Goal: Task Accomplishment & Management: Complete application form

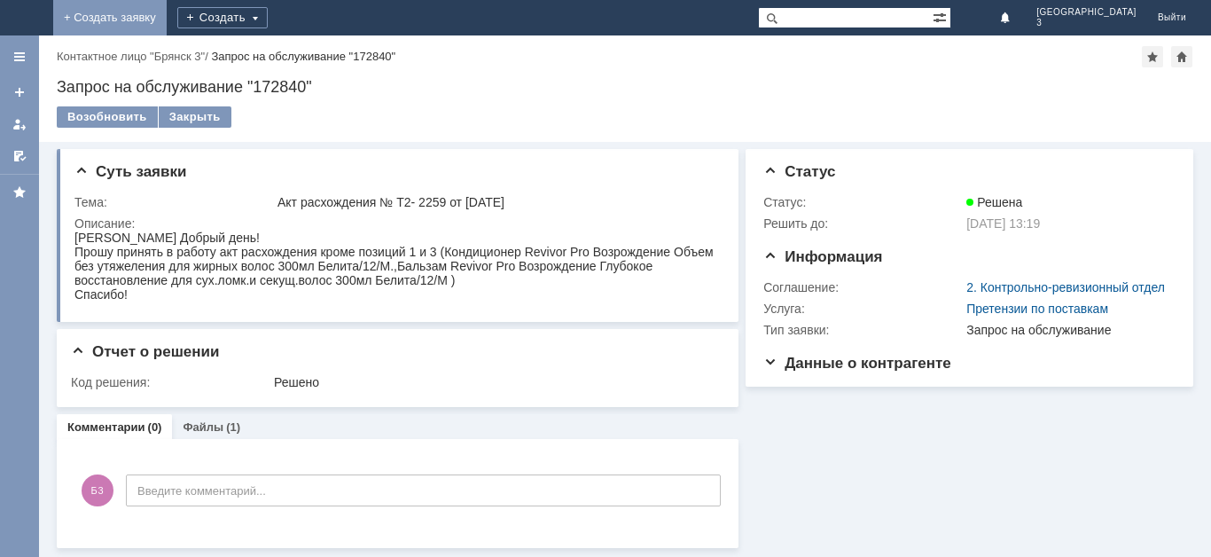
click at [167, 17] on link "+ Создать заявку" at bounding box center [110, 17] width 114 height 35
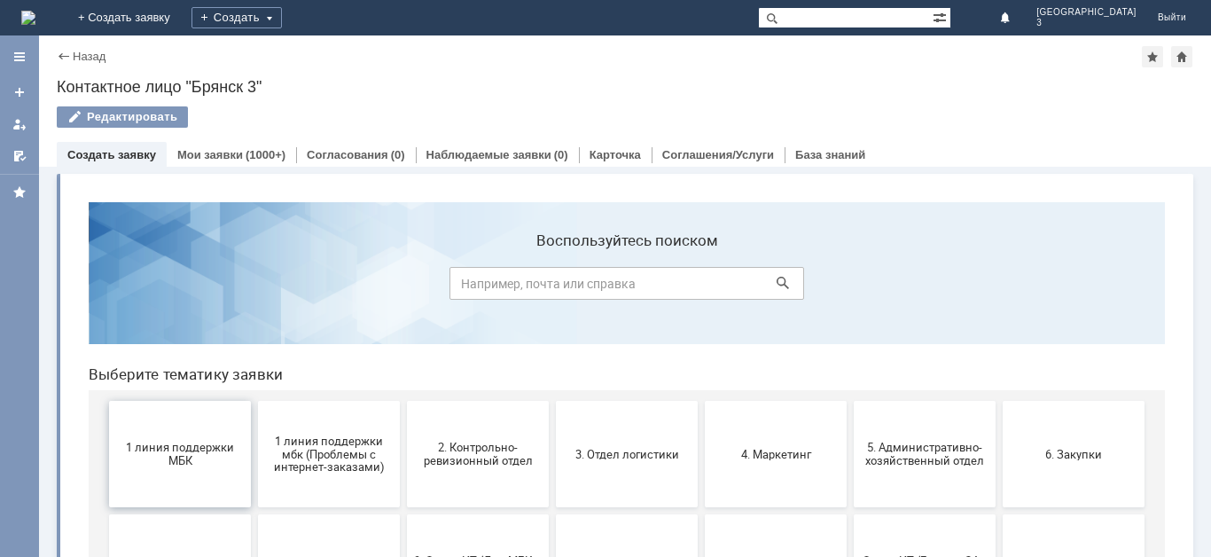
click at [189, 459] on span "1 линия поддержки МБК" at bounding box center [179, 454] width 131 height 27
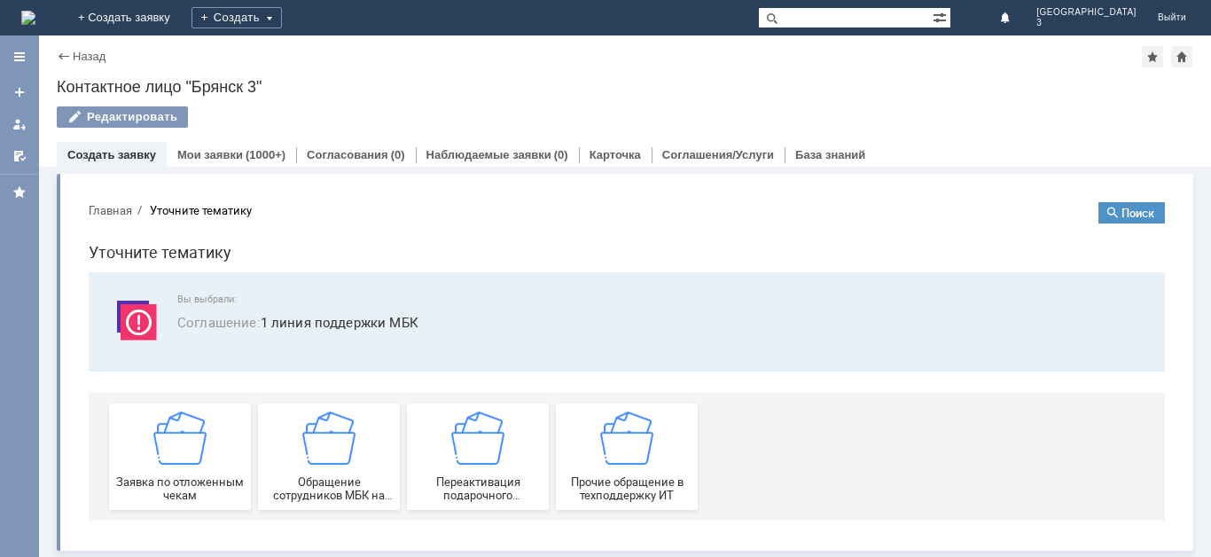
click at [189, 459] on img at bounding box center [179, 437] width 53 height 53
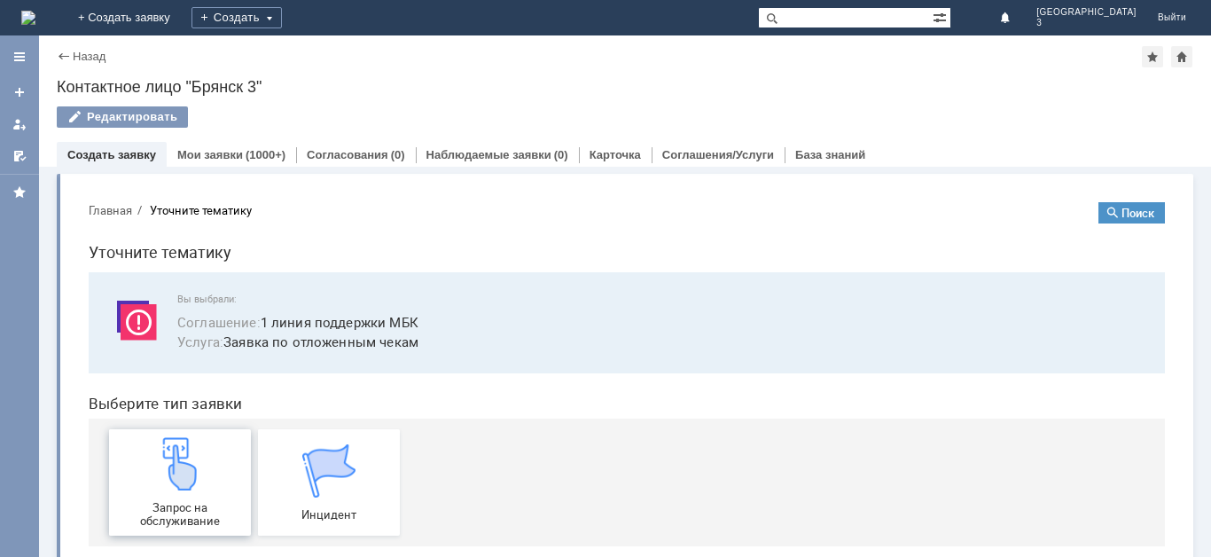
click at [189, 466] on img at bounding box center [179, 463] width 53 height 53
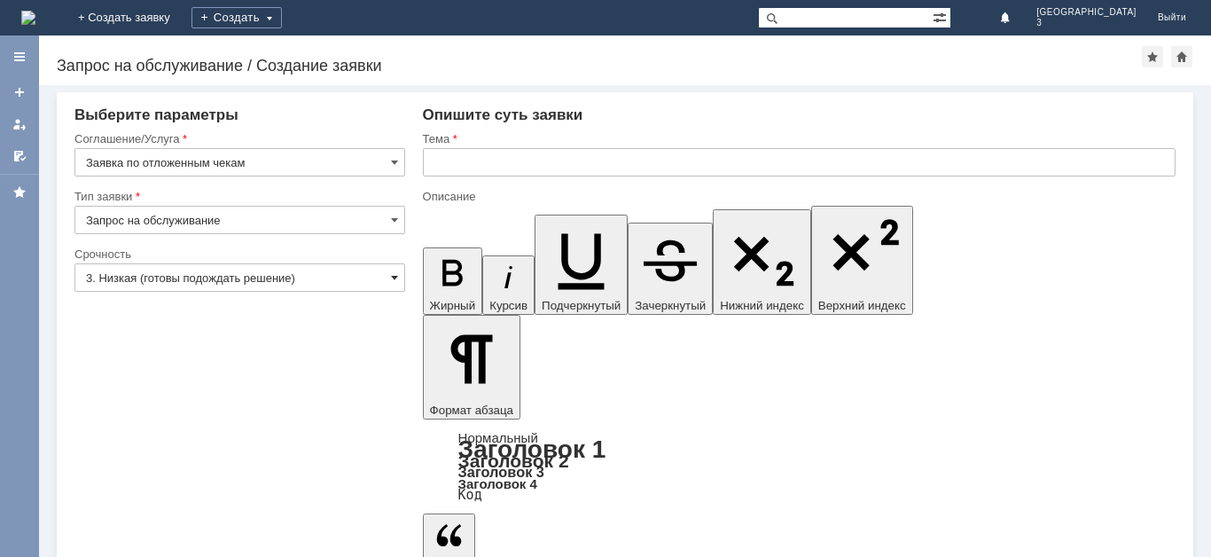
click at [393, 277] on span at bounding box center [394, 277] width 7 height 14
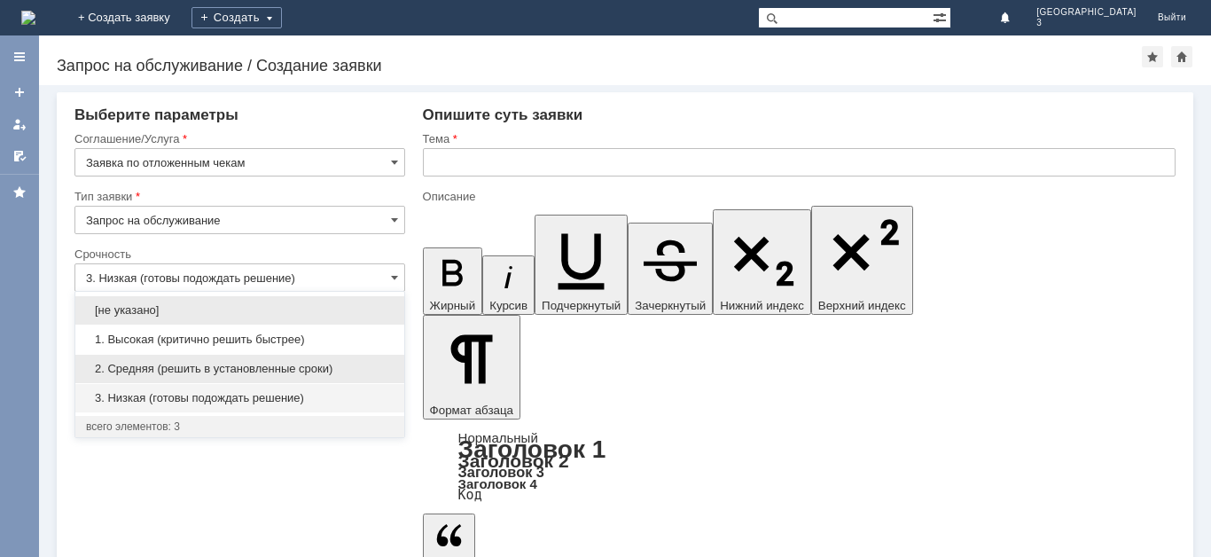
click at [328, 366] on span "2. Средняя (решить в установленные сроки)" at bounding box center [240, 369] width 308 height 14
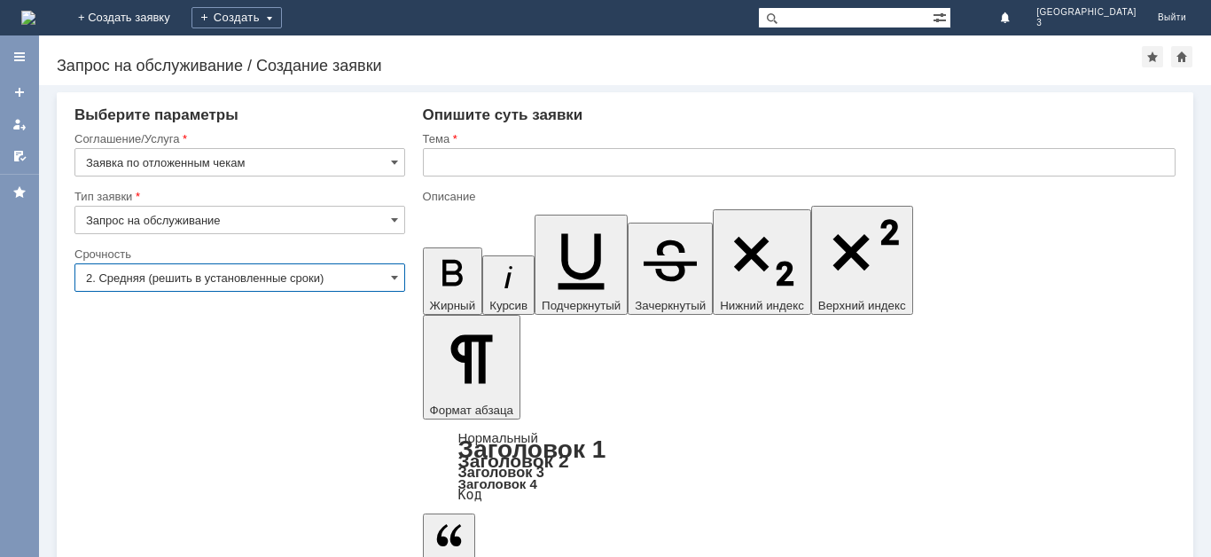
type input "2. Средняя (решить в установленные сроки)"
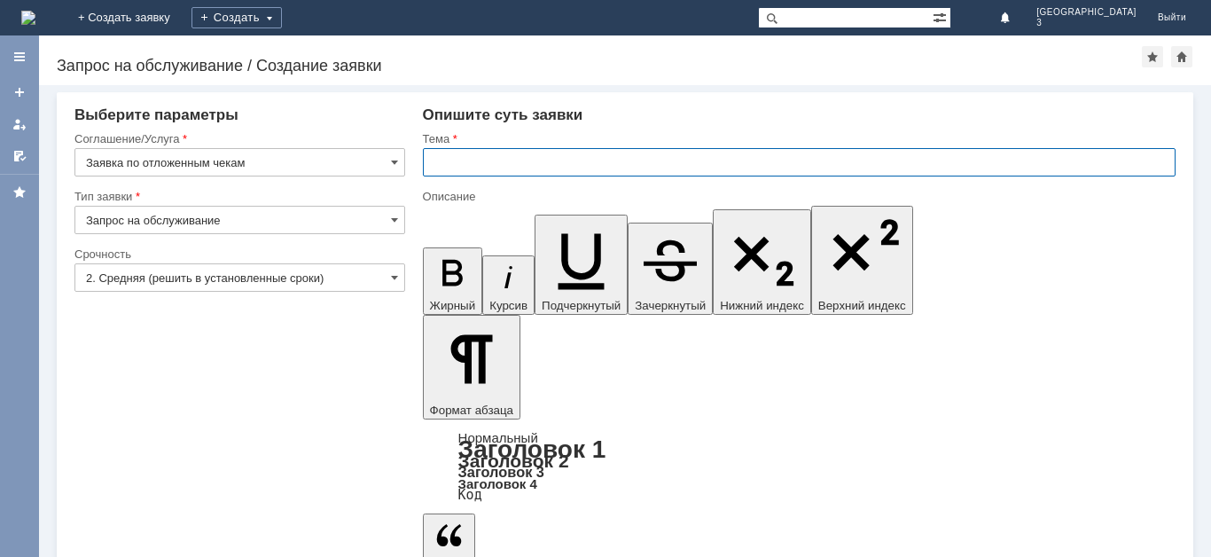
click at [450, 168] on input "text" at bounding box center [799, 162] width 753 height 28
type input "Отложенные чеки 11.09.2025"
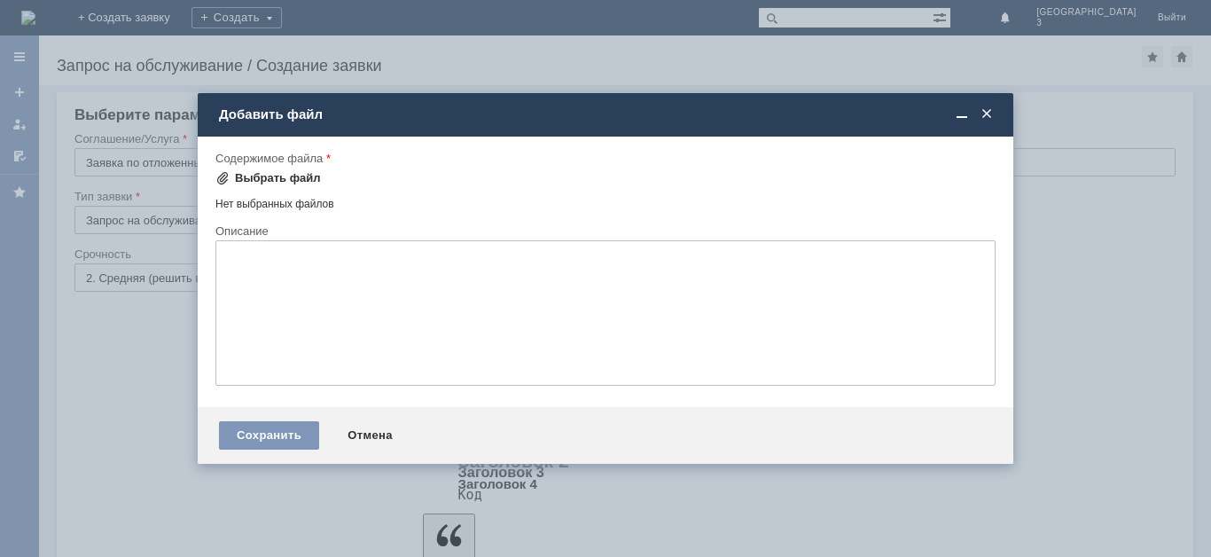
click at [286, 168] on div "Выбрать файл" at bounding box center [269, 178] width 106 height 21
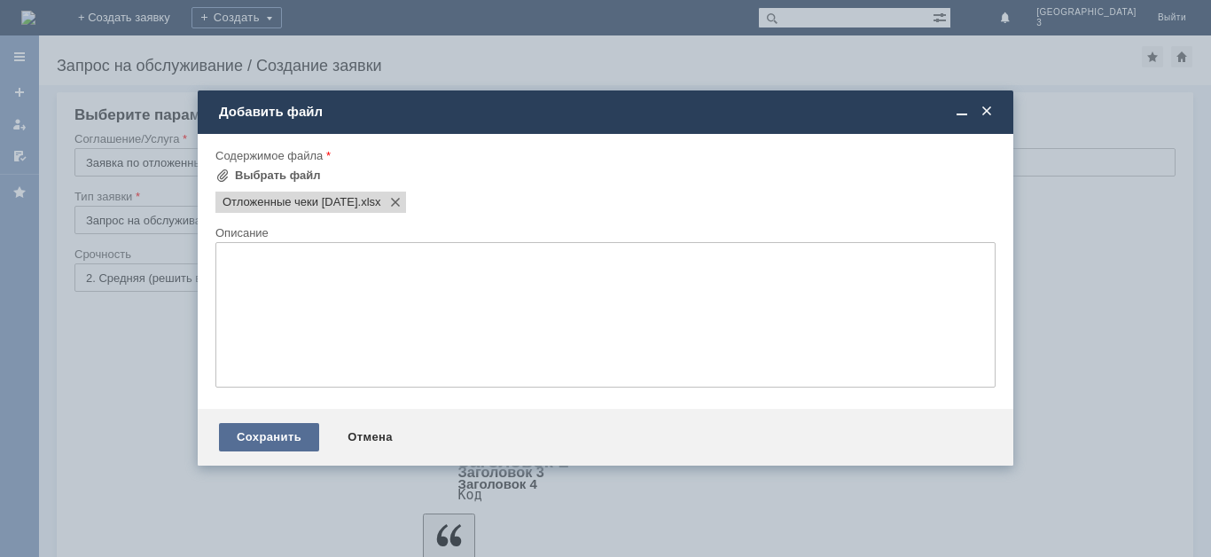
click at [266, 437] on div "Сохранить" at bounding box center [269, 437] width 100 height 28
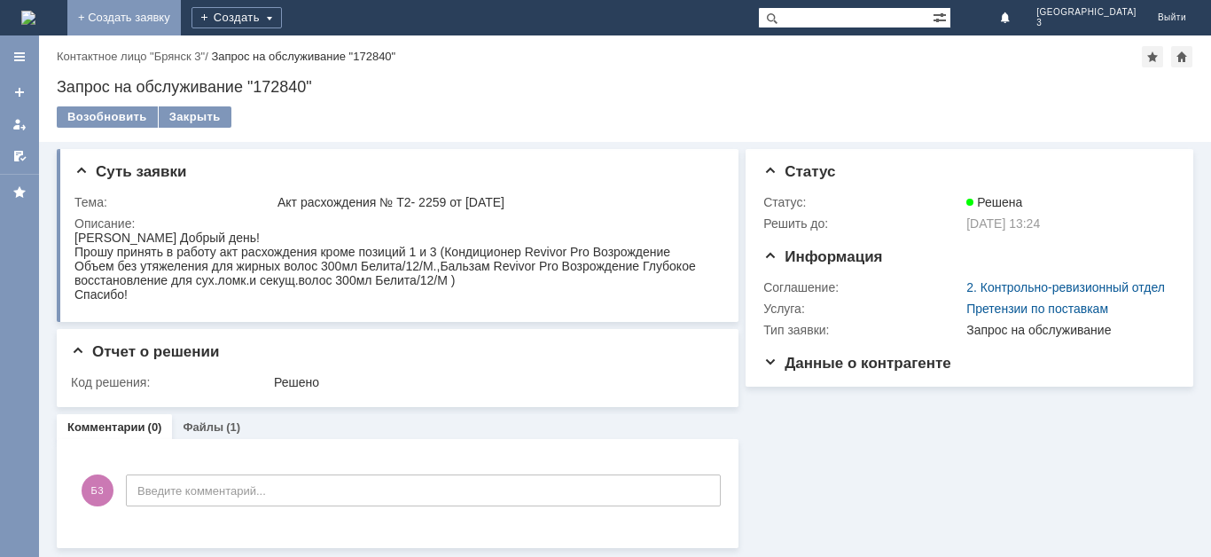
click at [181, 17] on link "+ Создать заявку" at bounding box center [124, 17] width 114 height 35
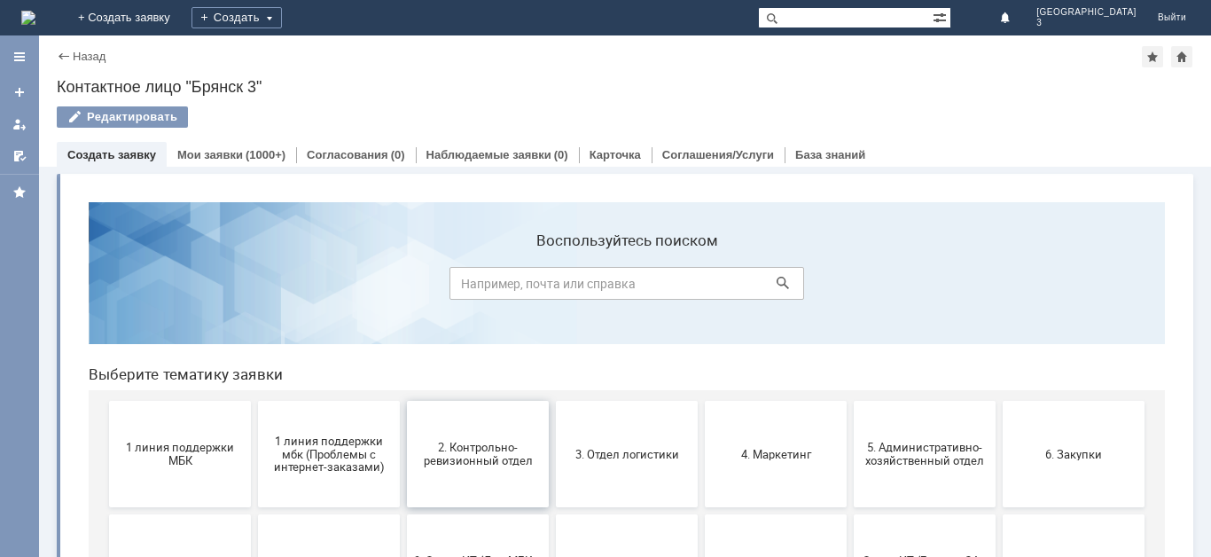
click at [496, 469] on button "2. Контрольно-ревизионный отдел" at bounding box center [478, 454] width 142 height 106
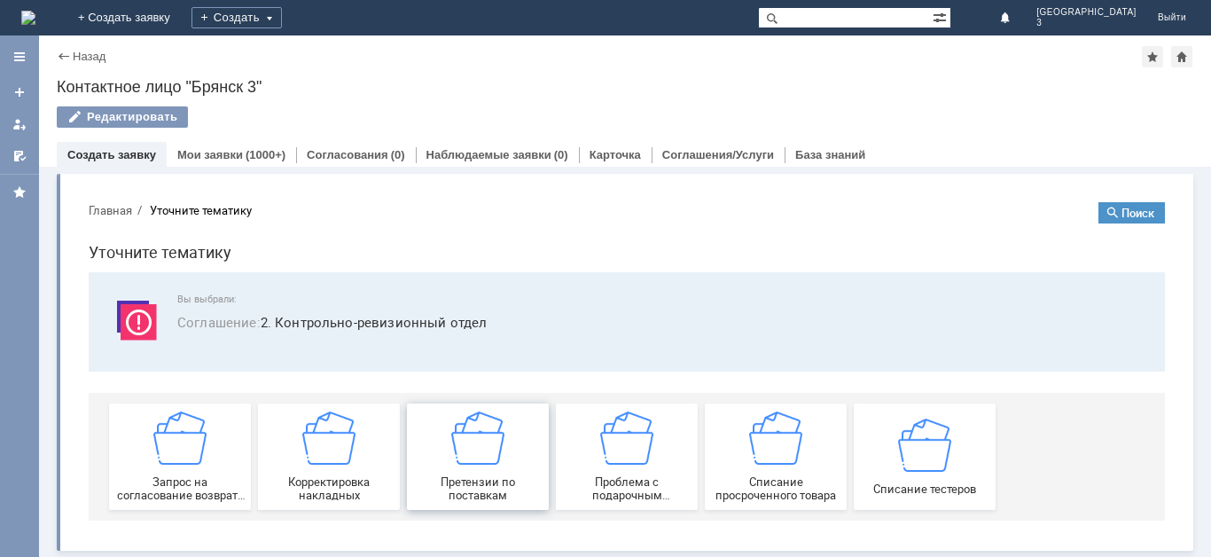
click at [495, 470] on div "Претензии по поставкам" at bounding box center [477, 456] width 131 height 90
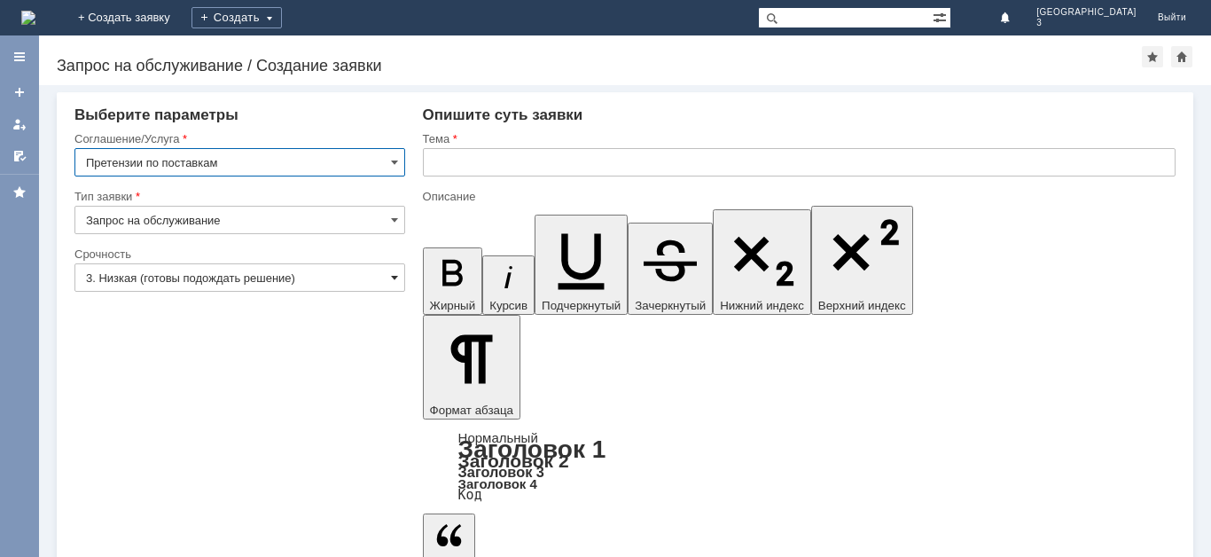
click at [396, 275] on div "3. Низкая (готовы подождать решение)" at bounding box center [239, 277] width 331 height 28
click at [396, 273] on span at bounding box center [394, 277] width 7 height 14
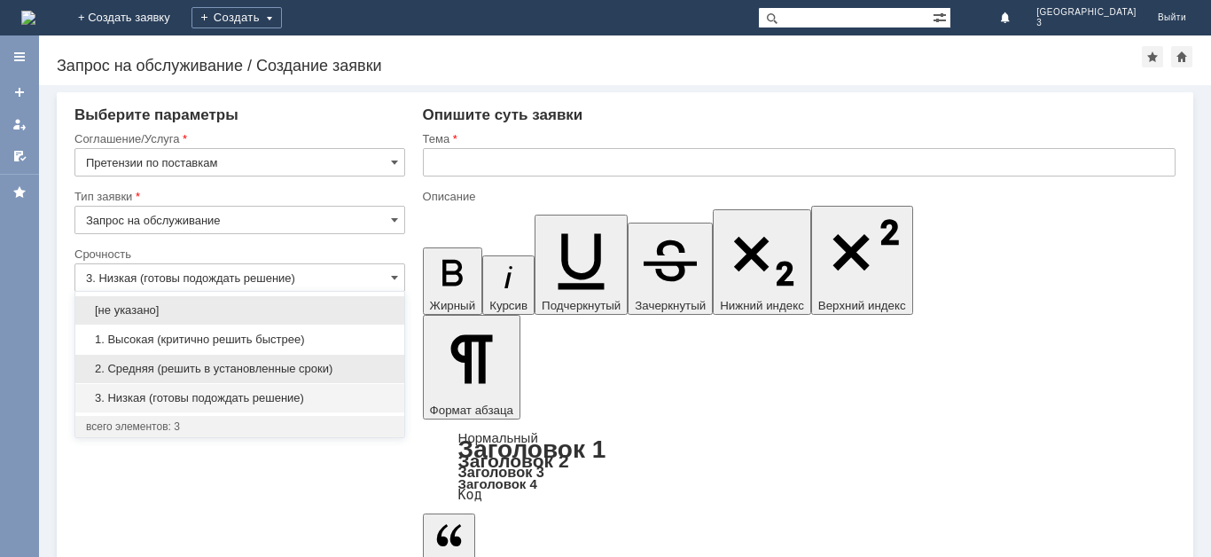
click at [360, 363] on span "2. Средняя (решить в установленные сроки)" at bounding box center [240, 369] width 308 height 14
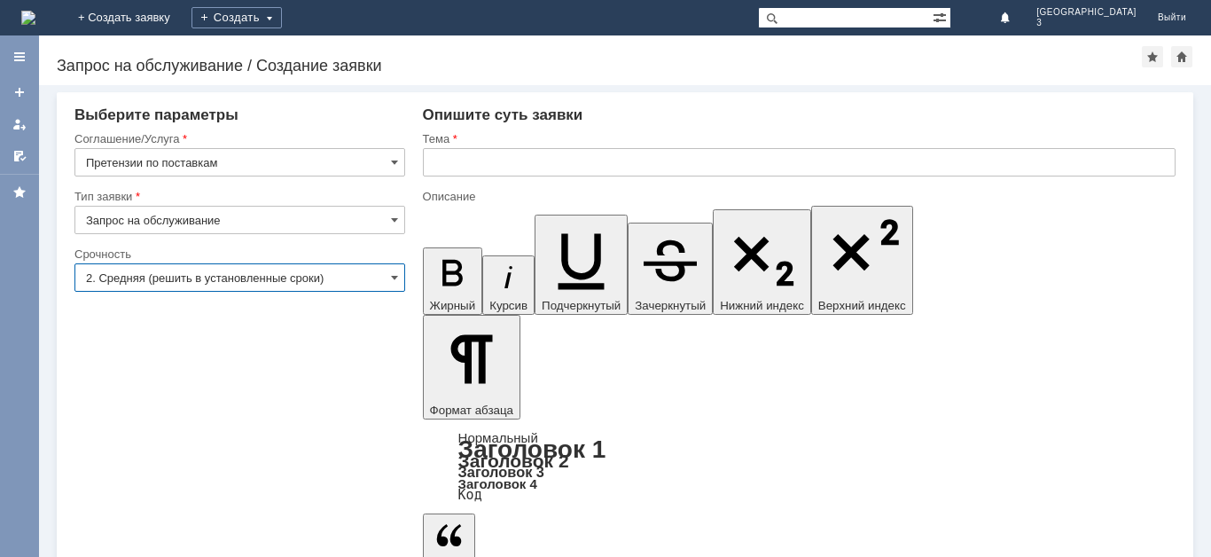
type input "2. Средняя (решить в установленные сроки)"
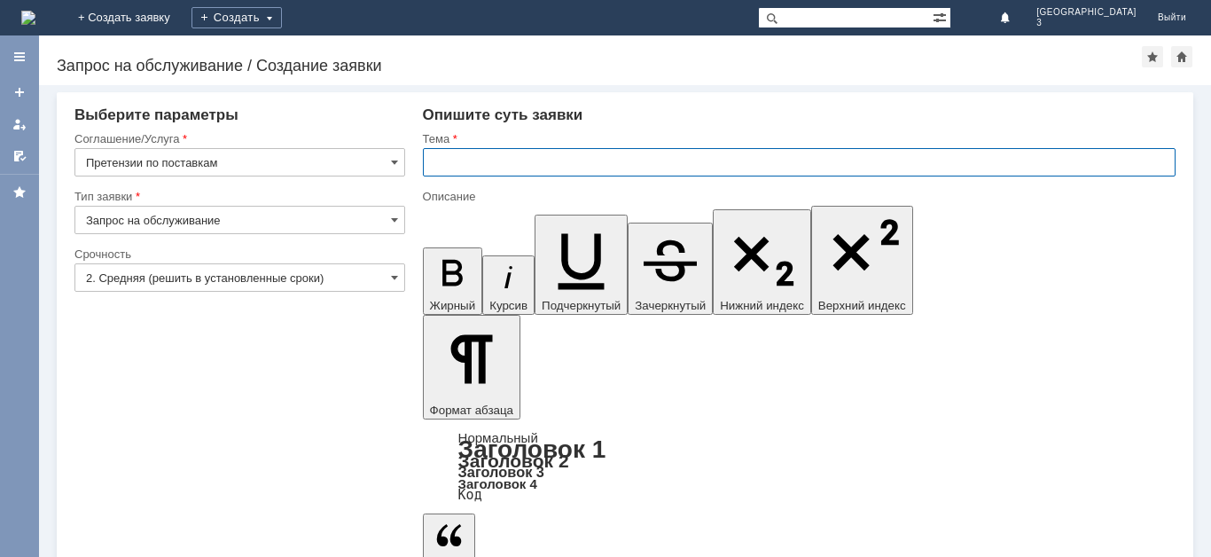
click at [432, 169] on input "text" at bounding box center [799, 162] width 753 height 28
type input "Акт расхождения № Т2-2335 от 10.09.2025"
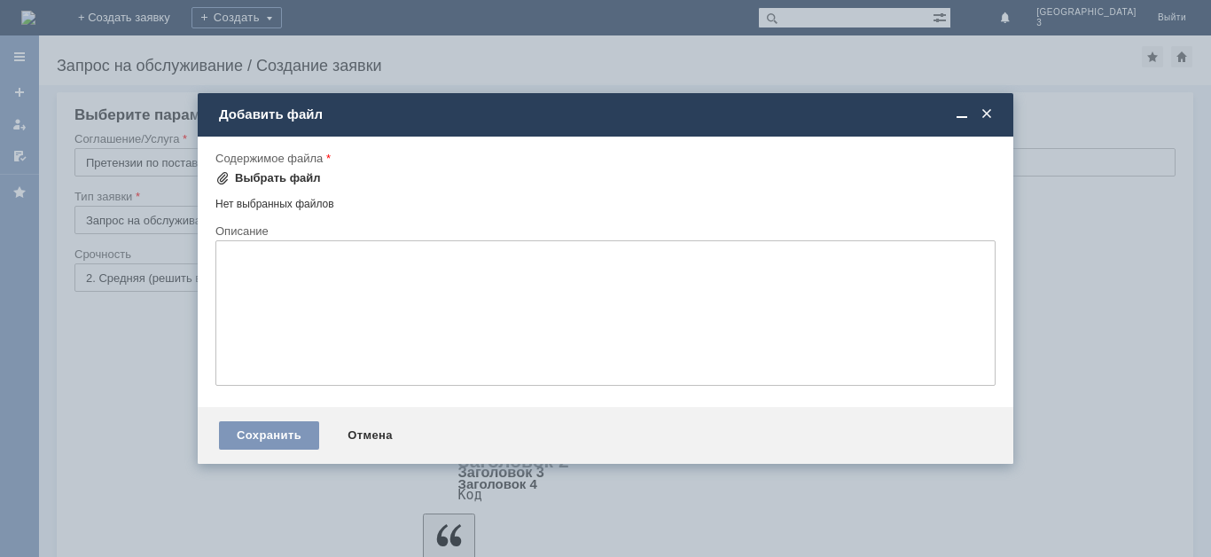
click at [287, 176] on div "Выбрать файл" at bounding box center [278, 178] width 86 height 14
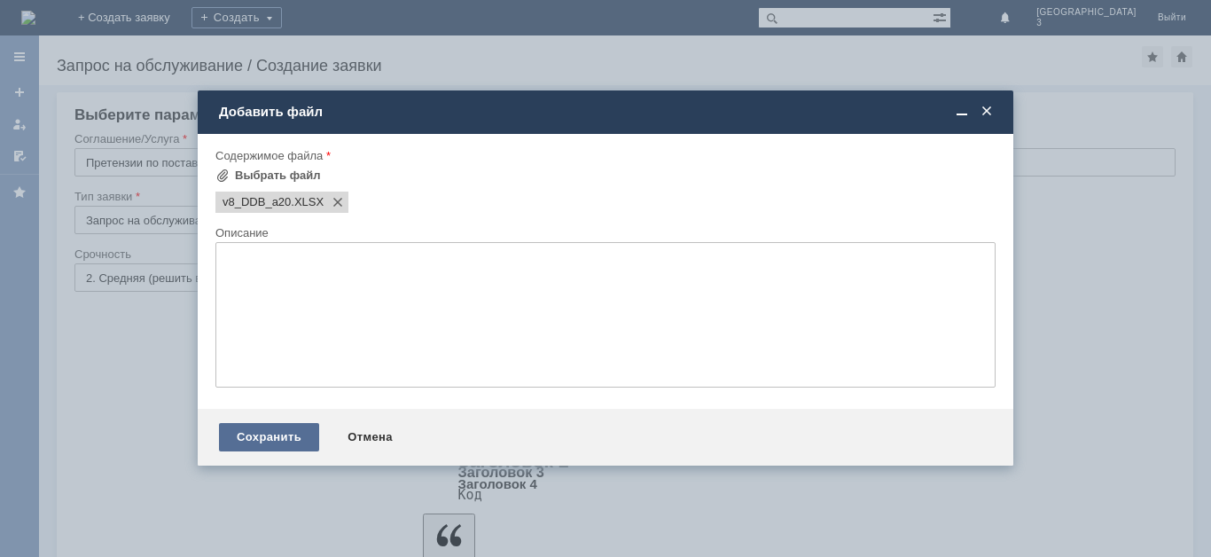
click at [285, 437] on div "Сохранить" at bounding box center [269, 437] width 100 height 28
